Goal: Task Accomplishment & Management: Manage account settings

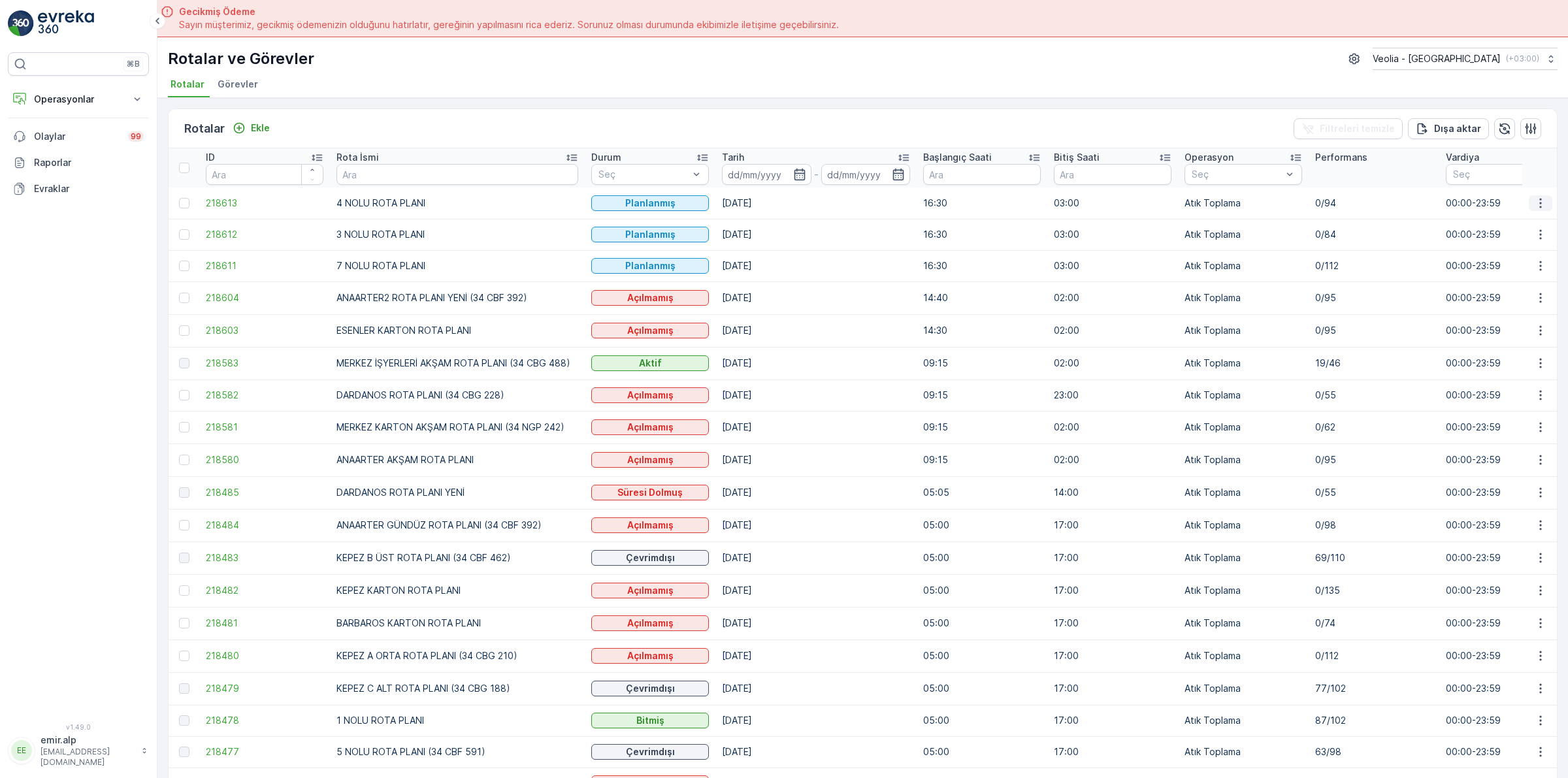
click at [1534, 207] on icon "button" at bounding box center [1540, 203] width 13 height 13
click at [1494, 279] on span "Atanan Kişiyi Değiştir" at bounding box center [1503, 278] width 92 height 13
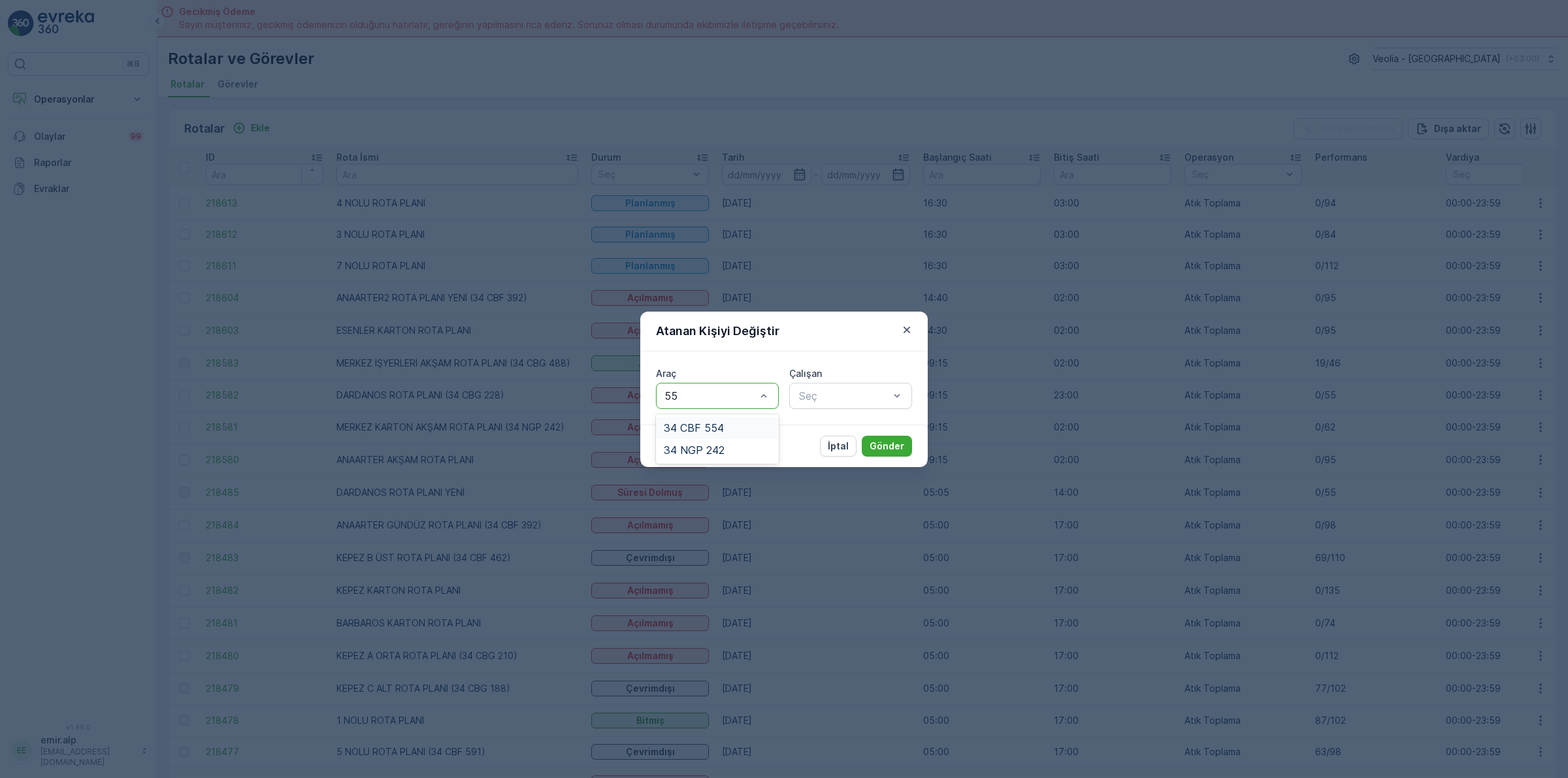
type input "554"
click at [749, 431] on div "34 CBF 554" at bounding box center [717, 427] width 107 height 11
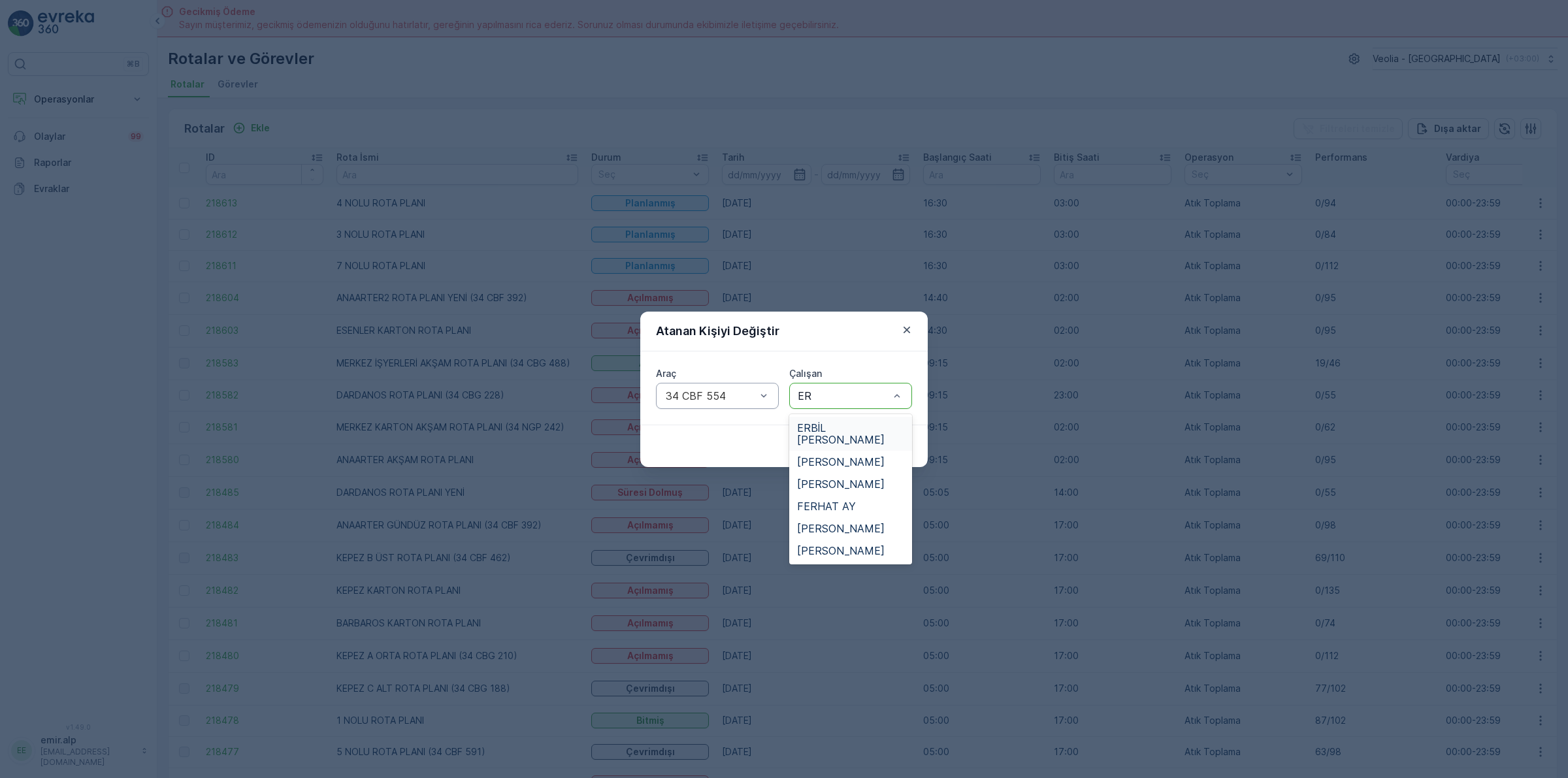
type input "ERK"
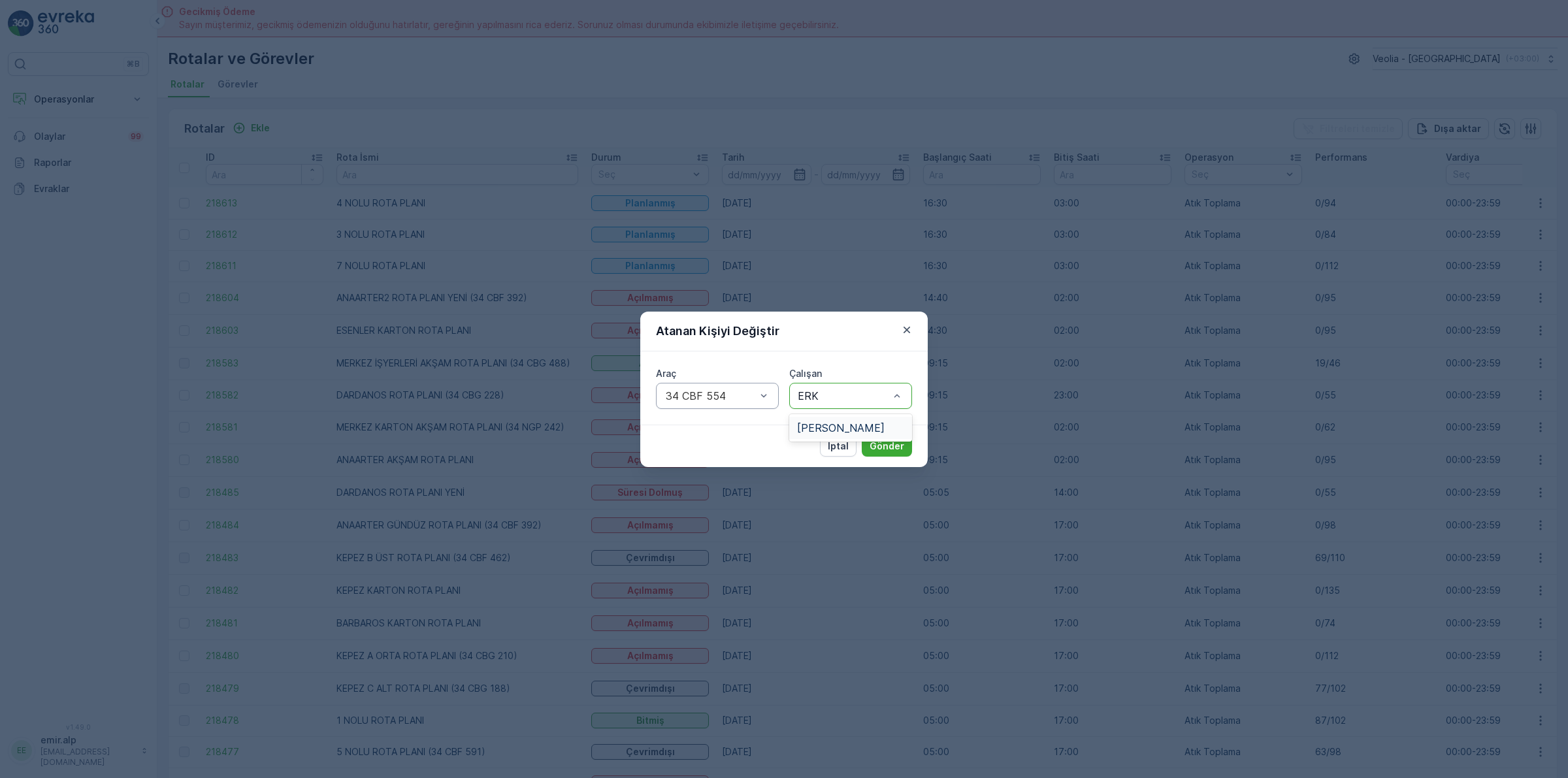
click at [855, 435] on div "[PERSON_NAME]" at bounding box center [851, 427] width 123 height 22
click at [886, 452] on p "Gönder" at bounding box center [887, 446] width 34 height 13
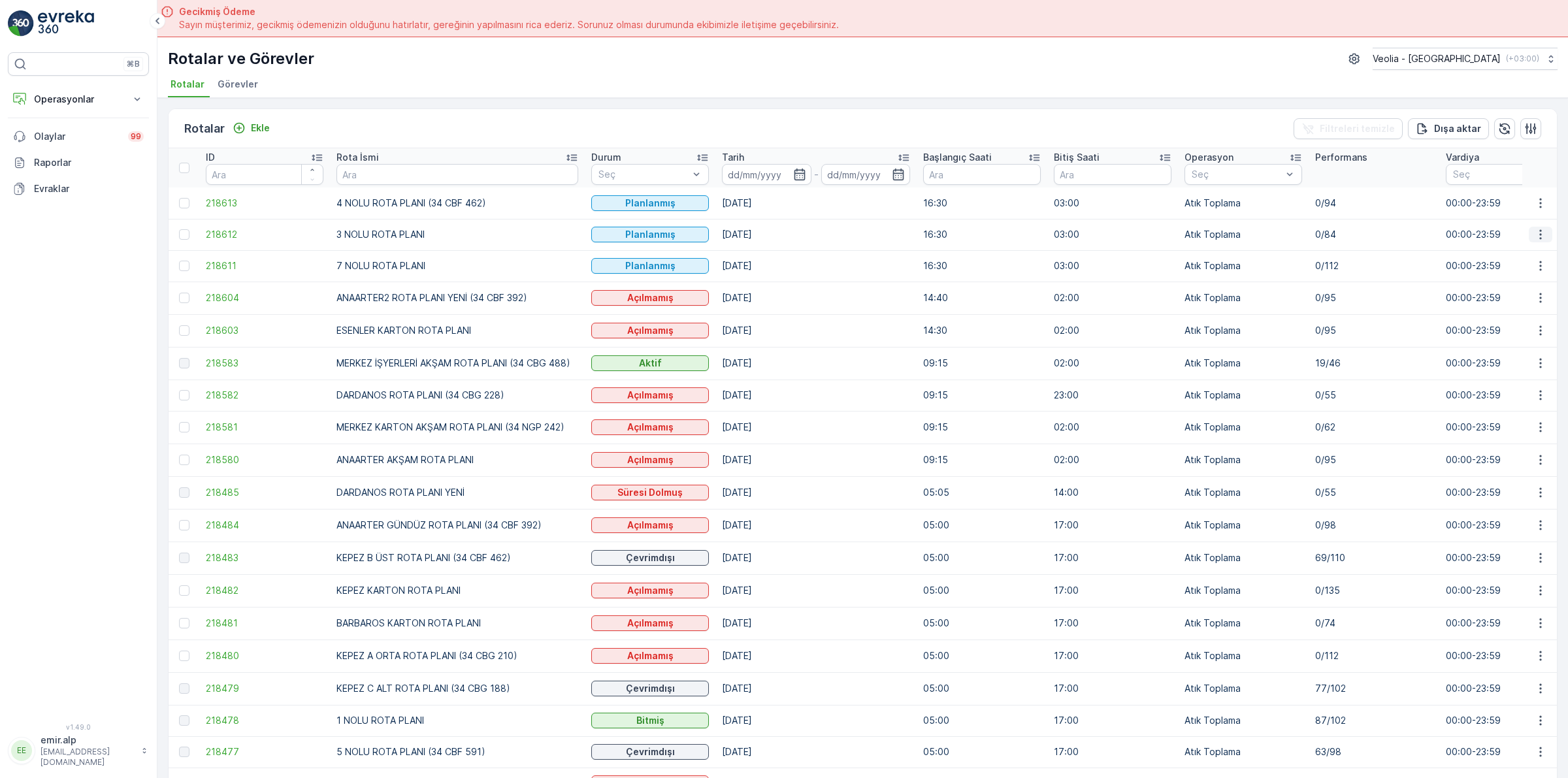
click at [1539, 235] on icon "button" at bounding box center [1540, 235] width 13 height 13
click at [1487, 302] on span "Atanan Kişiyi Değiştir" at bounding box center [1503, 309] width 92 height 13
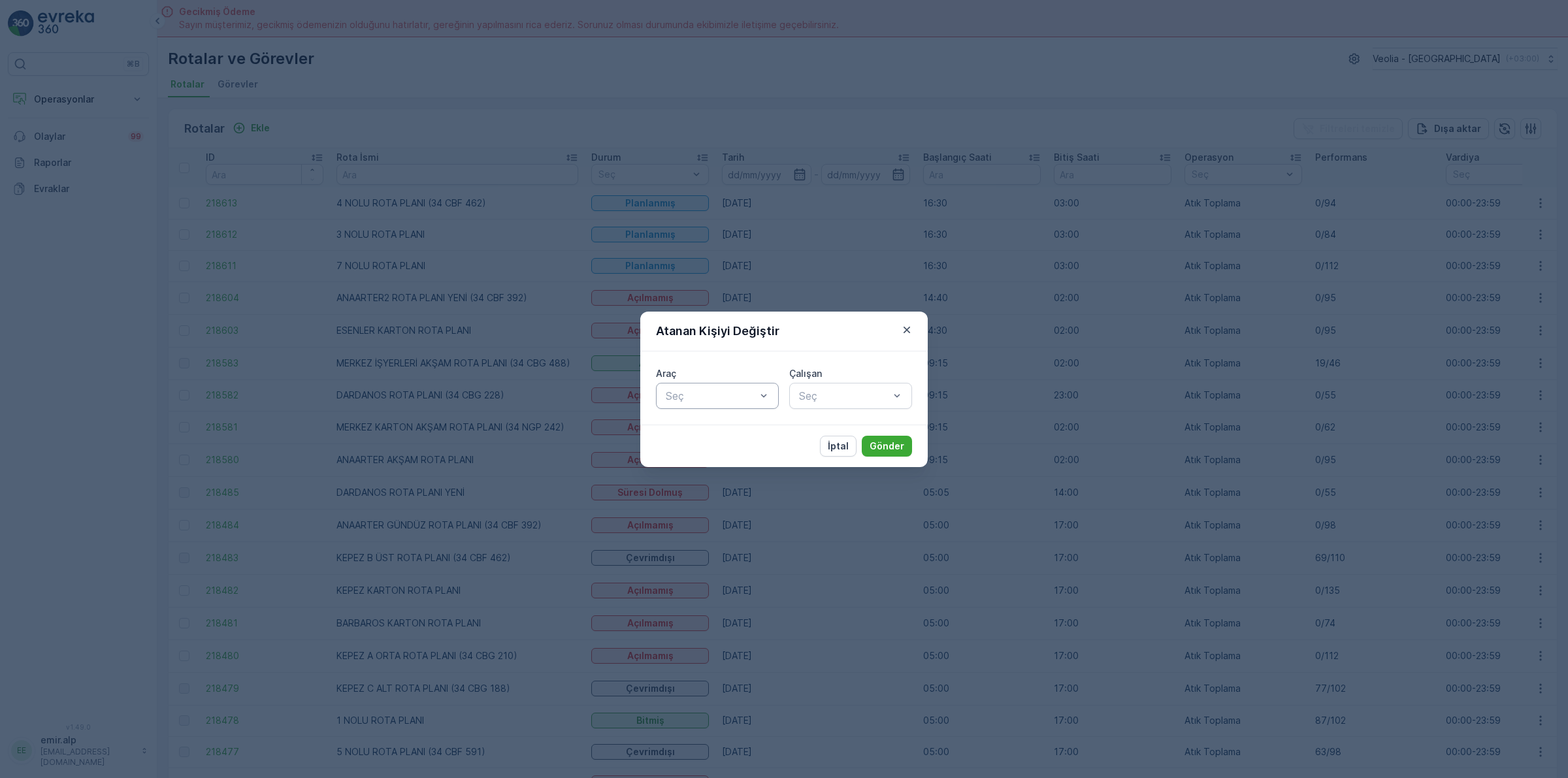
click at [722, 399] on div at bounding box center [711, 396] width 93 height 11
type input "439"
drag, startPoint x: 736, startPoint y: 425, endPoint x: 820, endPoint y: 399, distance: 87.9
click at [754, 430] on div "34 CBF 439" at bounding box center [717, 427] width 107 height 11
click at [820, 399] on div at bounding box center [844, 396] width 93 height 11
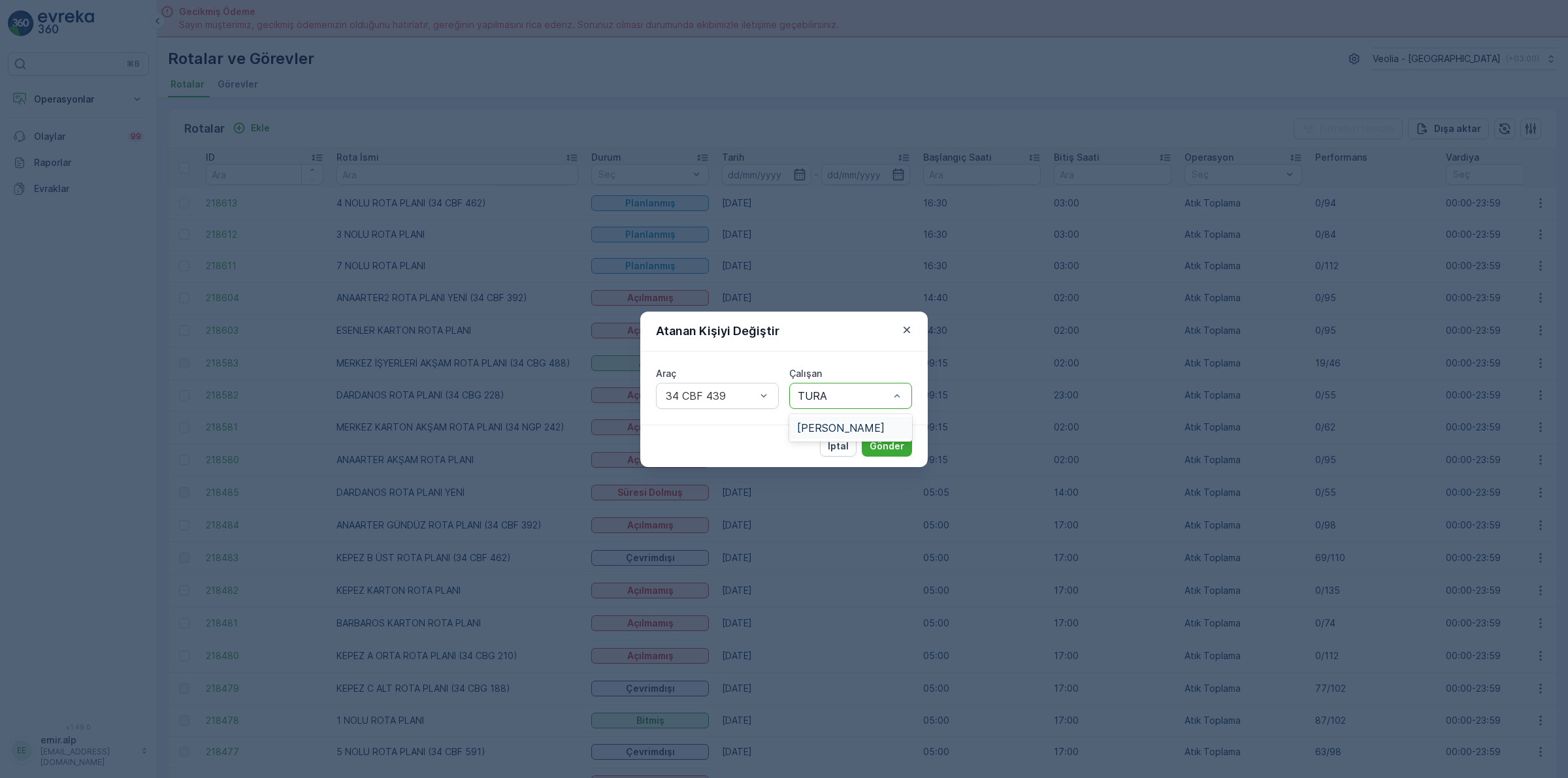
type input "TURAN"
drag, startPoint x: 810, startPoint y: 399, endPoint x: 847, endPoint y: 417, distance: 41.1
click at [847, 417] on div "[PERSON_NAME]" at bounding box center [851, 427] width 123 height 22
click at [871, 445] on p "Gönder" at bounding box center [887, 446] width 34 height 13
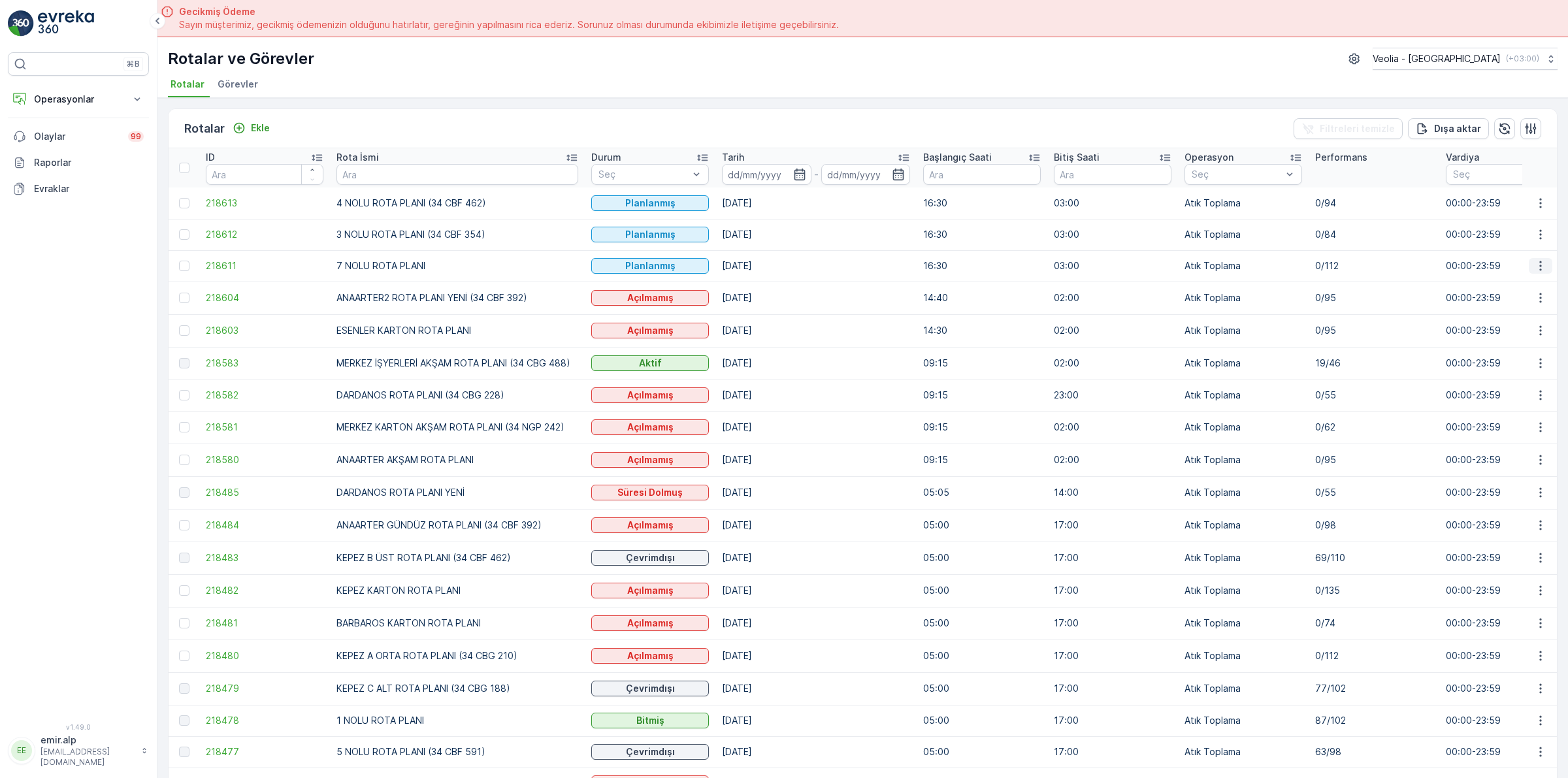
click at [1534, 262] on icon "button" at bounding box center [1540, 266] width 13 height 13
click at [1513, 338] on span "Atanan Kişiyi Değiştir" at bounding box center [1503, 341] width 92 height 13
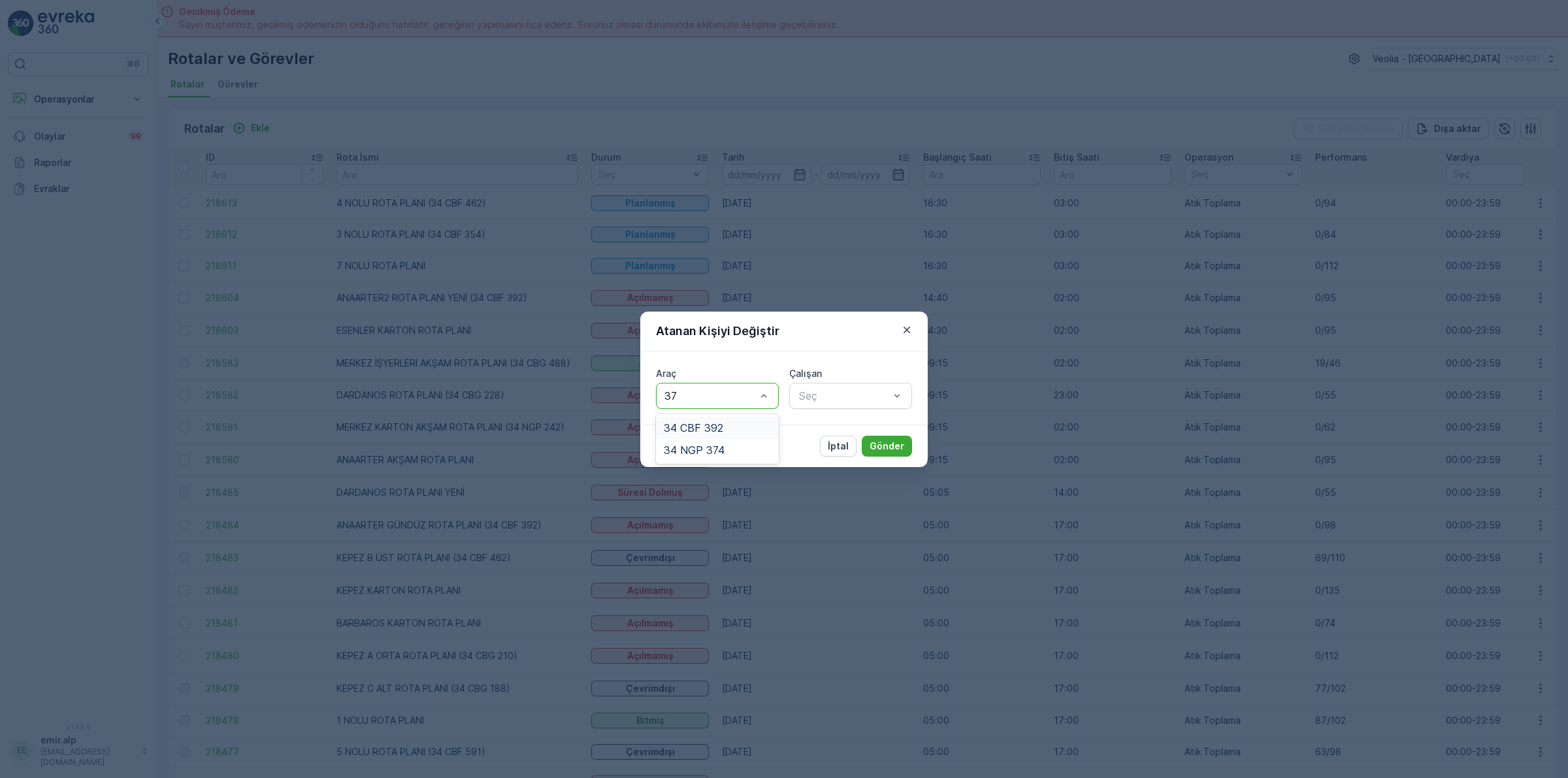
type input "374"
click at [748, 432] on div "34 NGP 374" at bounding box center [717, 427] width 107 height 11
click at [820, 399] on div at bounding box center [844, 396] width 93 height 11
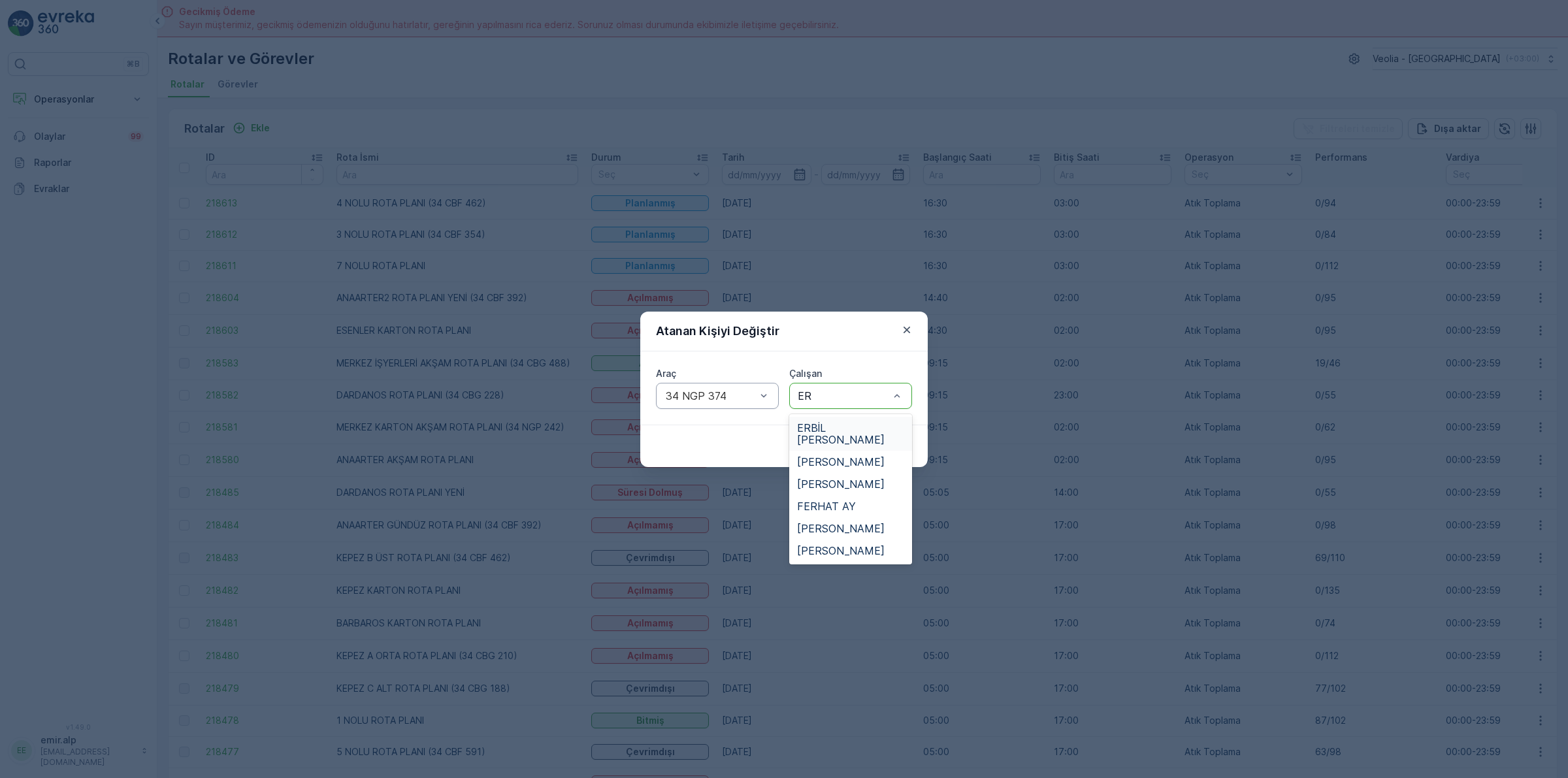
type input "ERH"
click at [851, 430] on span "[PERSON_NAME]" at bounding box center [840, 427] width 87 height 11
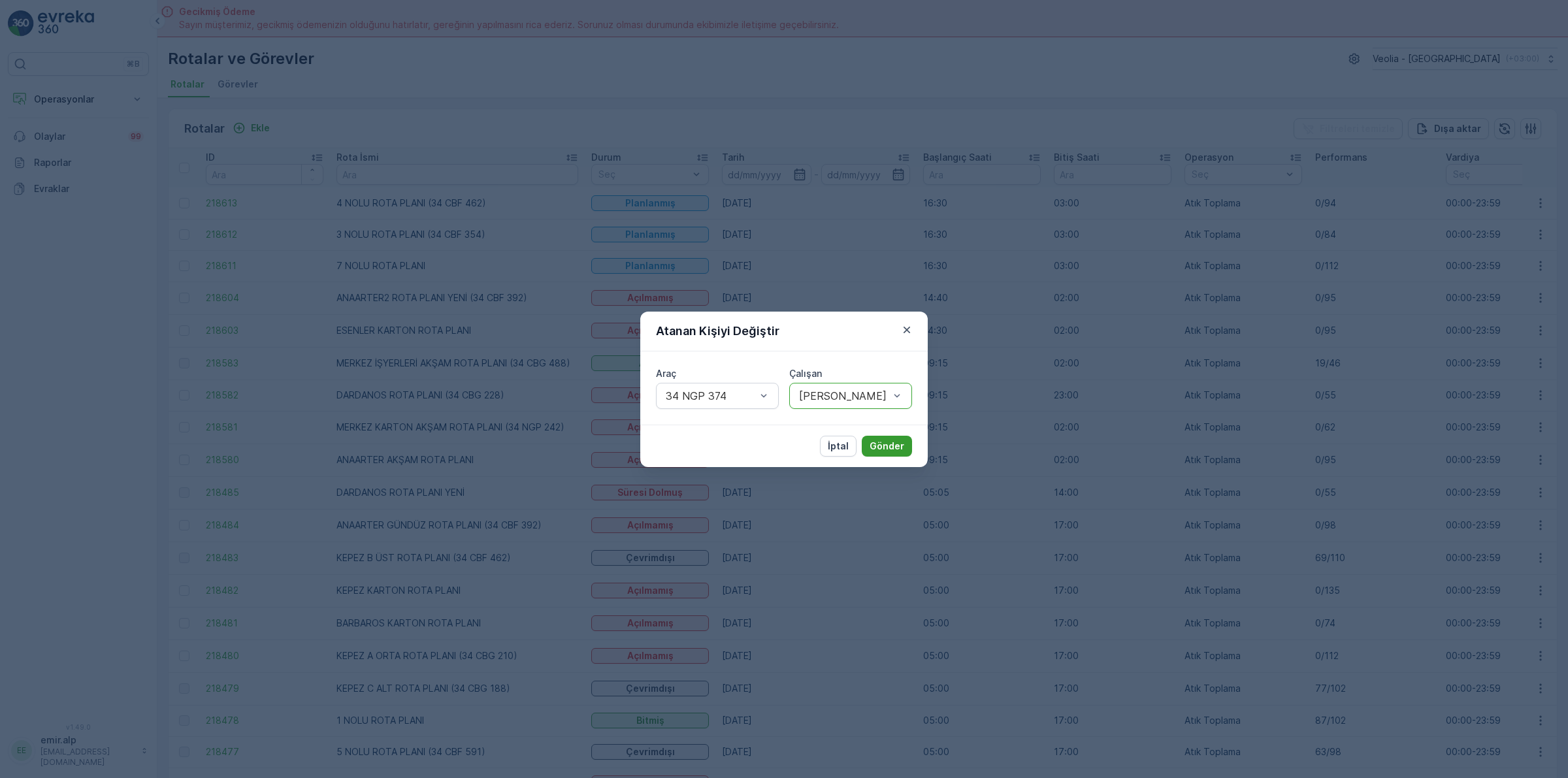
click at [873, 443] on p "Gönder" at bounding box center [887, 446] width 34 height 13
